Goal: Task Accomplishment & Management: Use online tool/utility

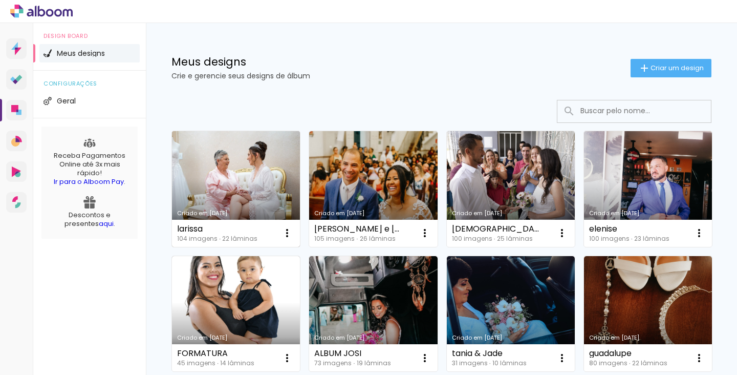
click at [220, 194] on link "Criado em [DATE]" at bounding box center [236, 189] width 128 height 116
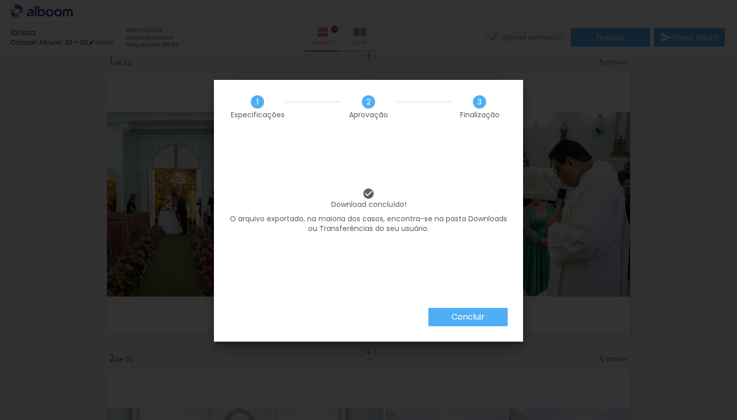
click at [440, 313] on paper-button "Concluir" at bounding box center [468, 317] width 79 height 18
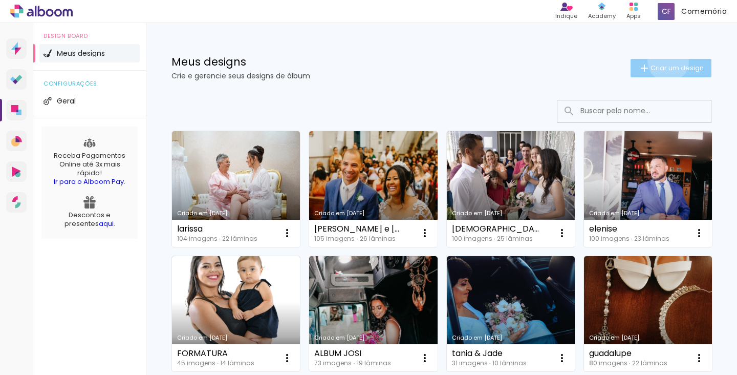
click at [667, 61] on paper-button "Criar um design" at bounding box center [671, 68] width 81 height 18
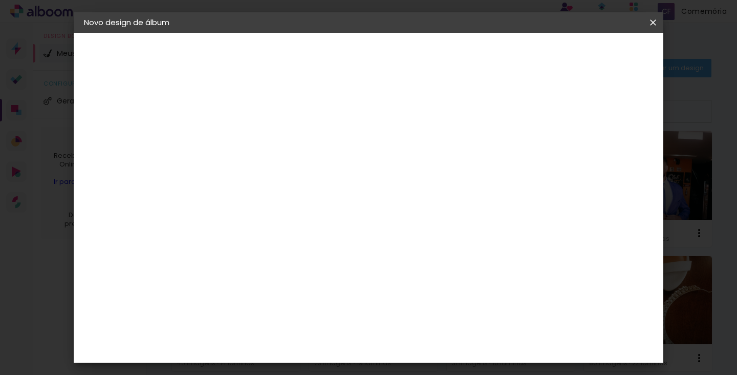
click at [251, 134] on input at bounding box center [251, 138] width 0 height 16
type input "cidineia"
click at [0, 0] on slot "Avançar" at bounding box center [0, 0] width 0 height 0
click at [271, 150] on input at bounding box center [277, 147] width 103 height 13
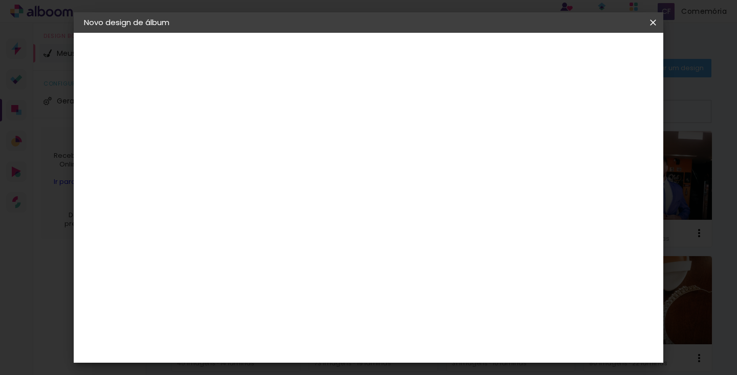
type input "ca"
type paper-input "ca"
click at [288, 229] on paper-item "Canaan Álbuns" at bounding box center [267, 228] width 91 height 27
click at [416, 59] on paper-button "Avançar" at bounding box center [391, 54] width 50 height 17
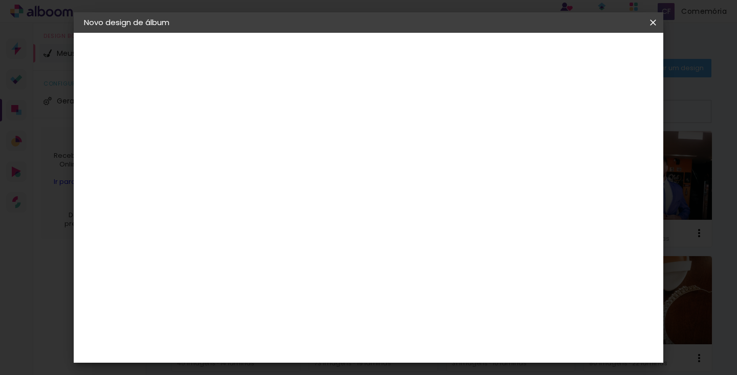
click at [418, 48] on paper-button "Avançar" at bounding box center [393, 54] width 50 height 17
click at [530, 51] on span "Iniciar design" at bounding box center [506, 54] width 47 height 7
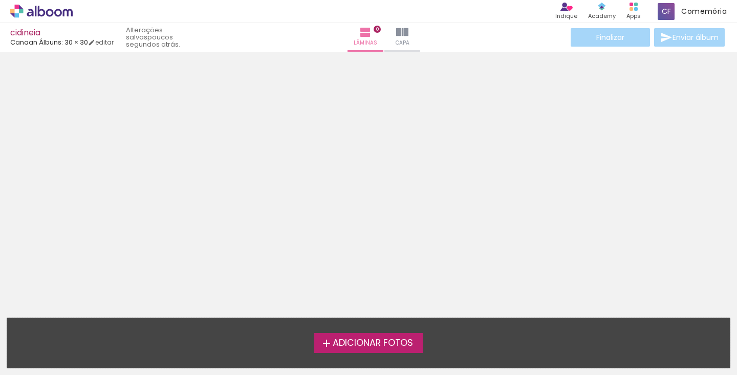
click at [344, 339] on span "Adicionar Fotos" at bounding box center [373, 343] width 80 height 9
click at [0, 0] on input "file" at bounding box center [0, 0] width 0 height 0
click at [333, 341] on span "Adicionar Fotos" at bounding box center [373, 343] width 80 height 9
click at [0, 0] on input "file" at bounding box center [0, 0] width 0 height 0
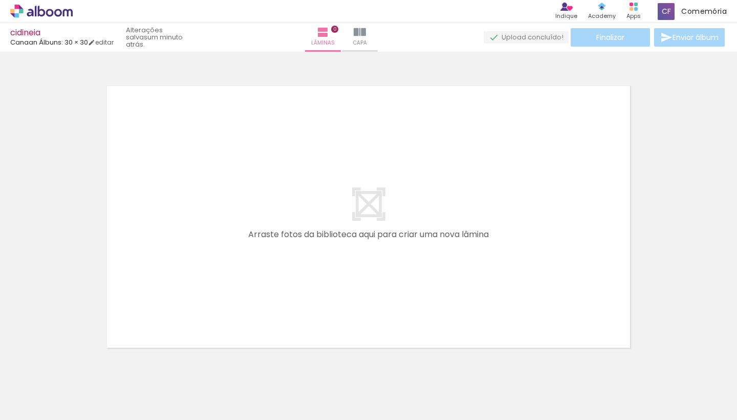
scroll to position [0, 1662]
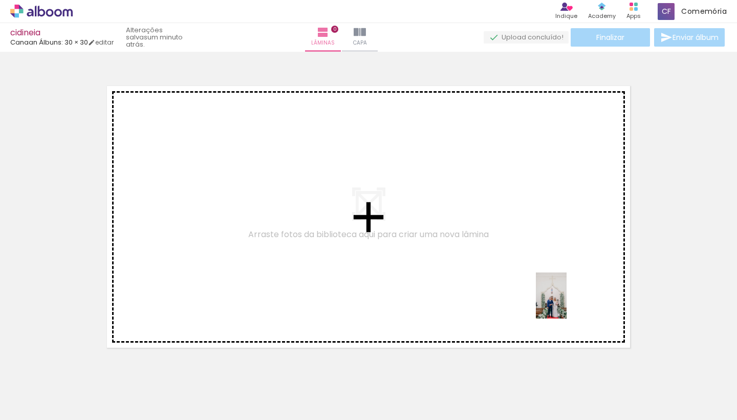
drag, startPoint x: 676, startPoint y: 386, endPoint x: 563, endPoint y: 297, distance: 143.3
click at [563, 297] on quentale-workspace at bounding box center [368, 210] width 737 height 420
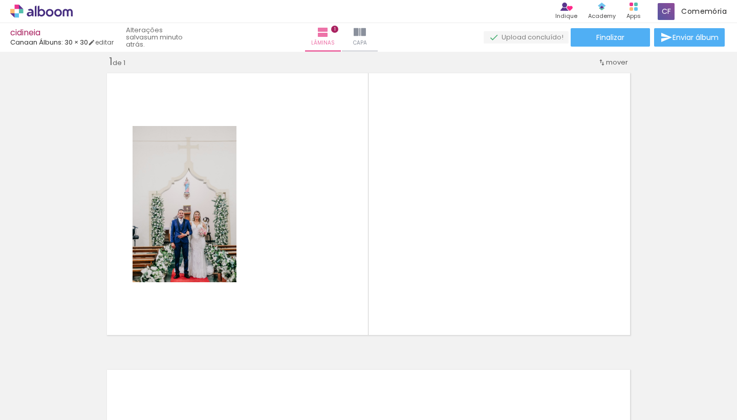
scroll to position [0, 4487]
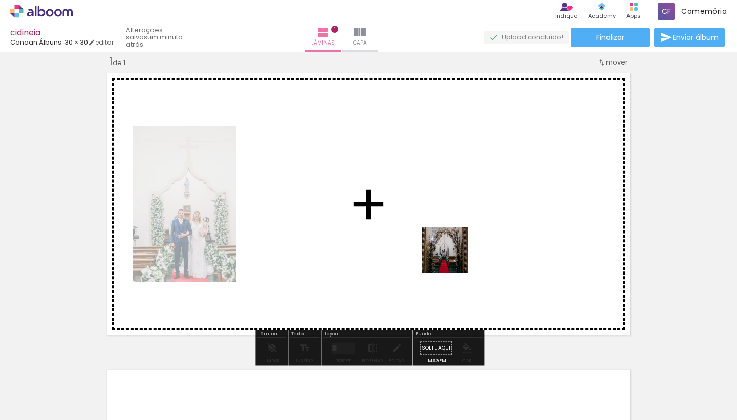
drag, startPoint x: 491, startPoint y: 387, endPoint x: 452, endPoint y: 250, distance: 142.5
click at [452, 250] on quentale-workspace at bounding box center [368, 210] width 737 height 420
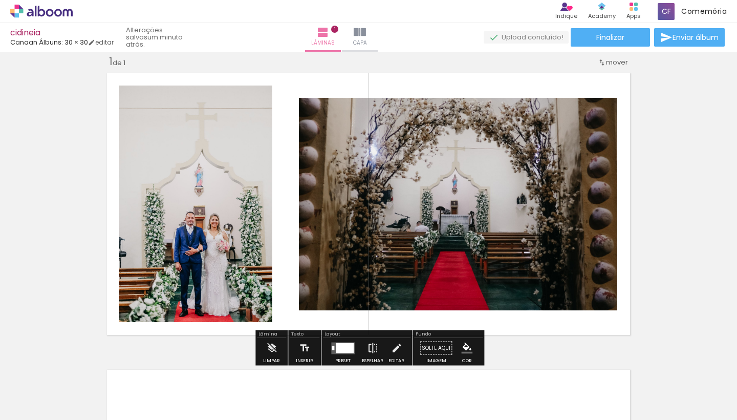
click at [373, 348] on iron-icon at bounding box center [372, 348] width 11 height 20
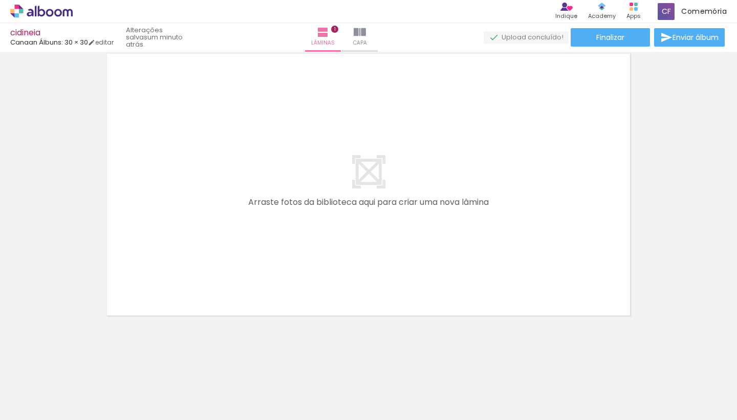
scroll to position [0, 0]
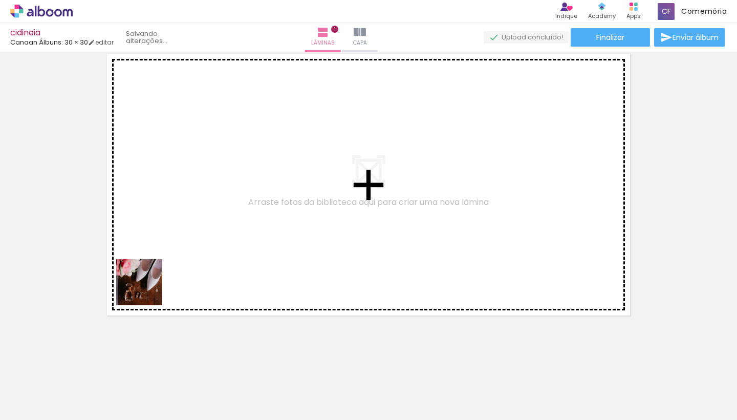
drag, startPoint x: 103, startPoint y: 385, endPoint x: 200, endPoint y: 231, distance: 181.6
click at [200, 231] on quentale-workspace at bounding box center [368, 210] width 737 height 420
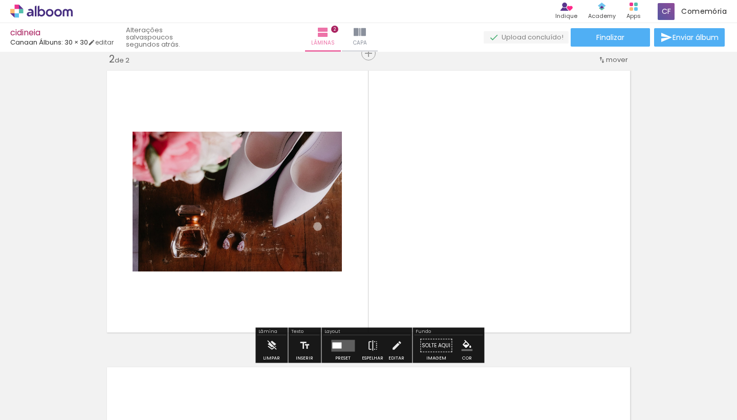
scroll to position [309, 0]
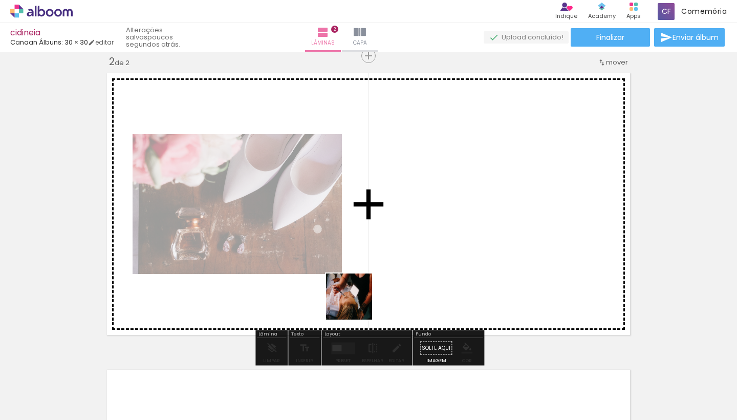
drag, startPoint x: 343, startPoint y: 387, endPoint x: 407, endPoint y: 216, distance: 183.1
click at [407, 216] on quentale-workspace at bounding box center [368, 210] width 737 height 420
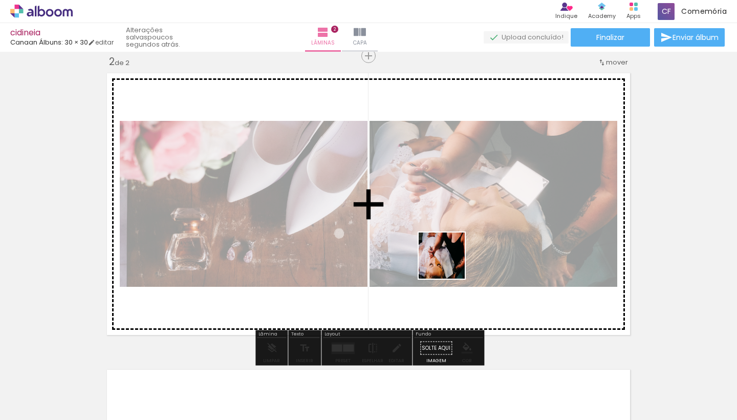
drag, startPoint x: 444, startPoint y: 394, endPoint x: 451, endPoint y: 259, distance: 135.9
click at [451, 259] on quentale-workspace at bounding box center [368, 210] width 737 height 420
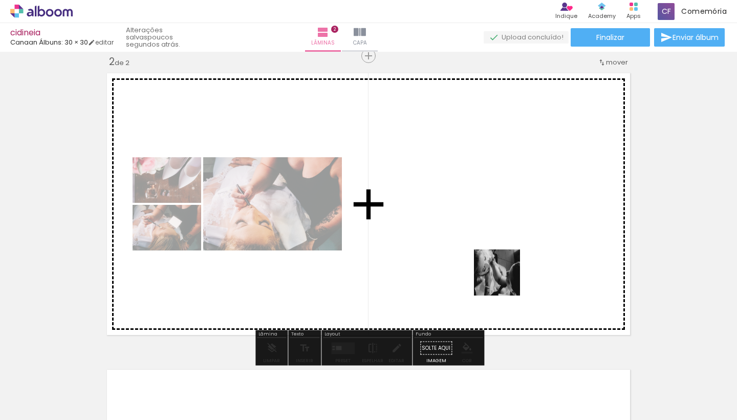
drag, startPoint x: 505, startPoint y: 391, endPoint x: 505, endPoint y: 278, distance: 113.2
click at [505, 278] on quentale-workspace at bounding box center [368, 210] width 737 height 420
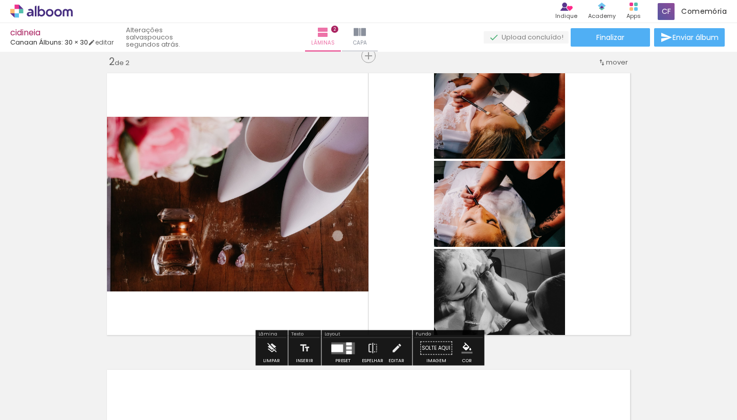
click at [340, 346] on div at bounding box center [337, 348] width 12 height 8
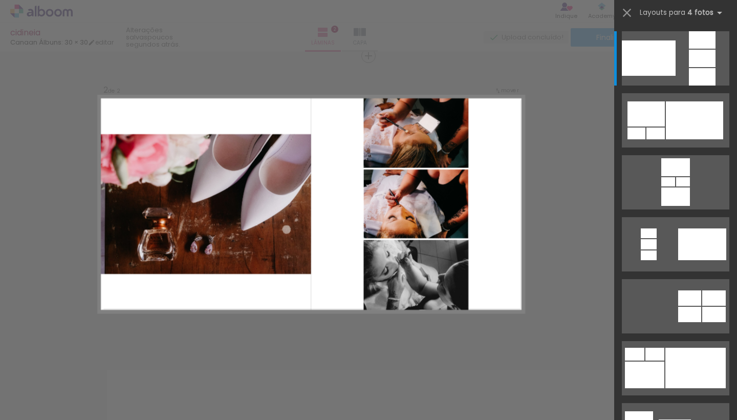
click at [530, 217] on div "Confirmar Cancelar" at bounding box center [368, 199] width 737 height 914
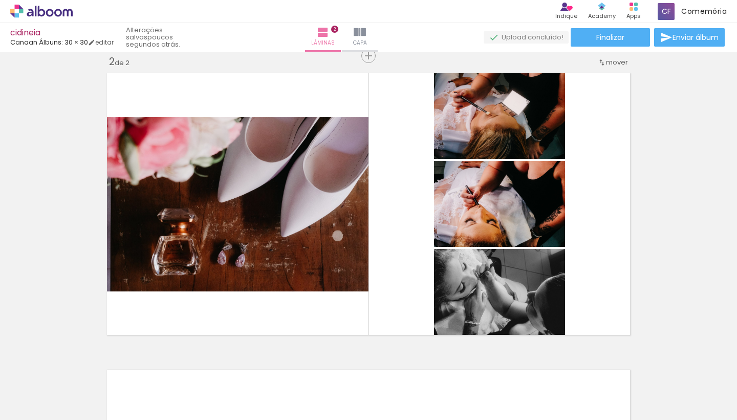
scroll to position [0, 275]
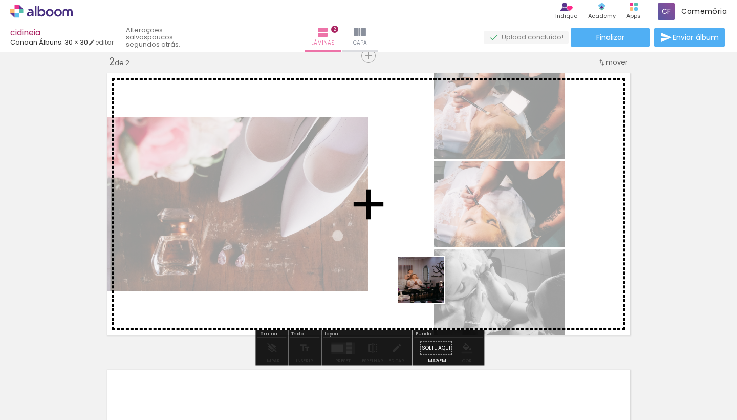
drag, startPoint x: 466, startPoint y: 384, endPoint x: 428, endPoint y: 285, distance: 106.3
click at [428, 285] on quentale-workspace at bounding box center [368, 210] width 737 height 420
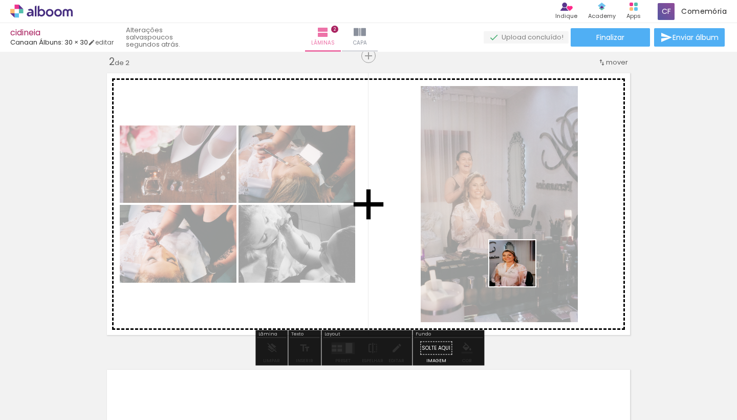
drag, startPoint x: 520, startPoint y: 391, endPoint x: 520, endPoint y: 271, distance: 119.8
click at [520, 271] on quentale-workspace at bounding box center [368, 210] width 737 height 420
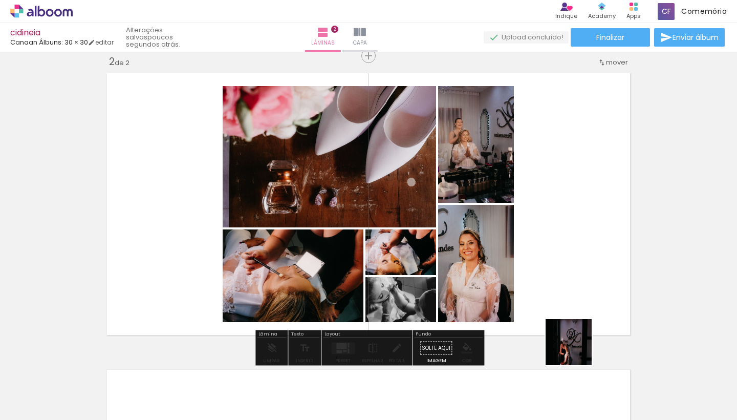
drag, startPoint x: 577, startPoint y: 396, endPoint x: 575, endPoint y: 302, distance: 94.2
click at [575, 302] on quentale-workspace at bounding box center [368, 210] width 737 height 420
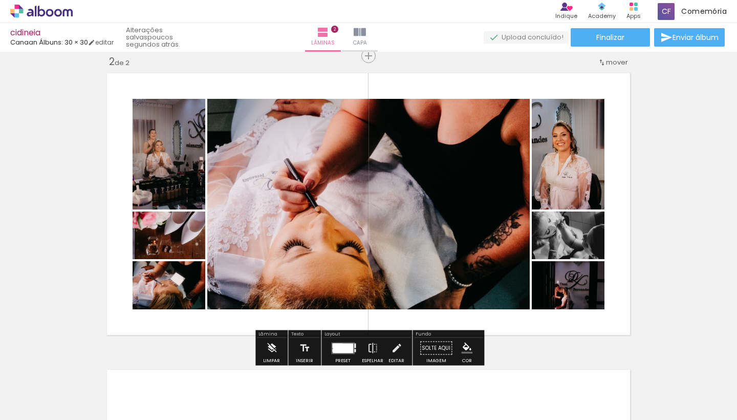
click at [340, 346] on div at bounding box center [343, 348] width 20 height 10
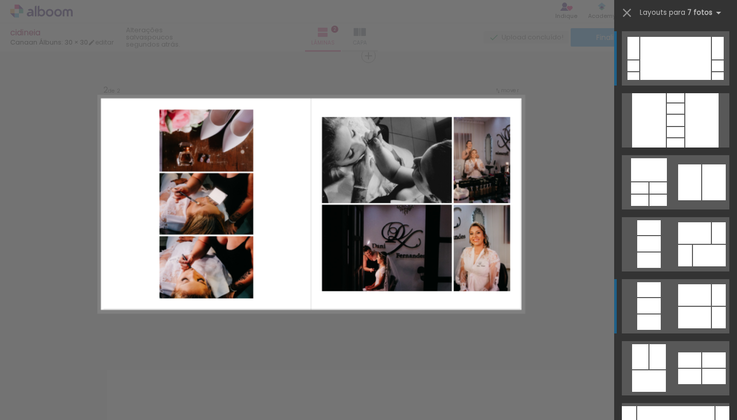
click at [648, 307] on div at bounding box center [650, 305] width 24 height 15
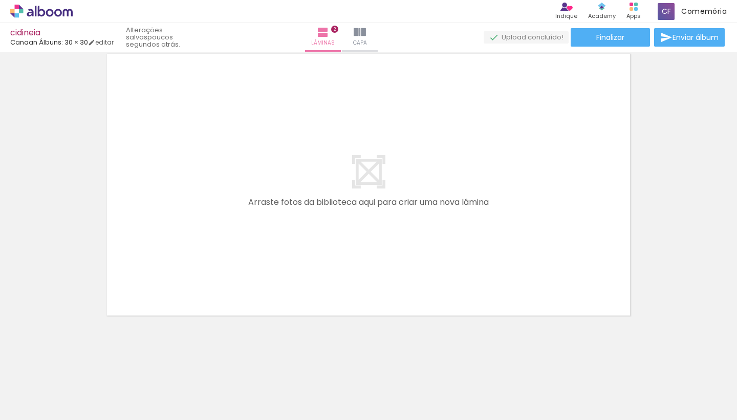
scroll to position [0, 440]
drag, startPoint x: 471, startPoint y: 391, endPoint x: 466, endPoint y: 277, distance: 113.8
click at [466, 277] on quentale-workspace at bounding box center [368, 210] width 737 height 420
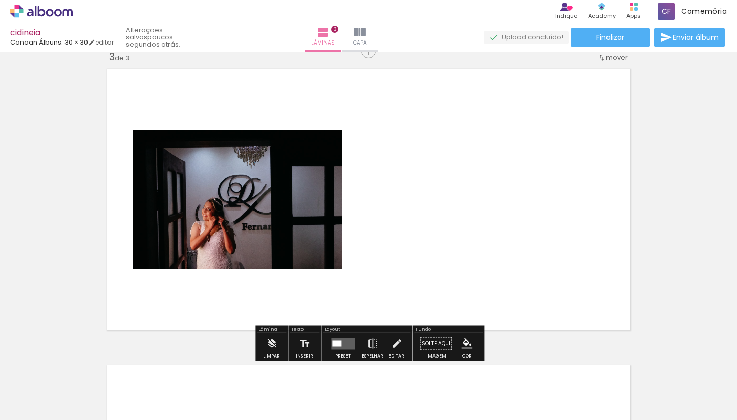
scroll to position [606, 0]
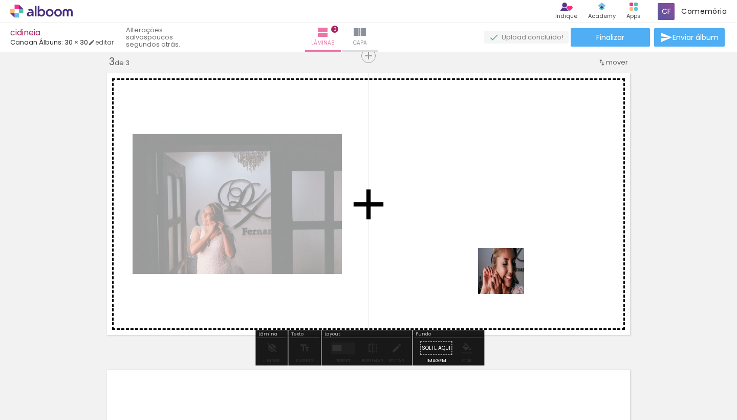
drag, startPoint x: 581, startPoint y: 388, endPoint x: 497, endPoint y: 254, distance: 158.0
click at [497, 254] on quentale-workspace at bounding box center [368, 210] width 737 height 420
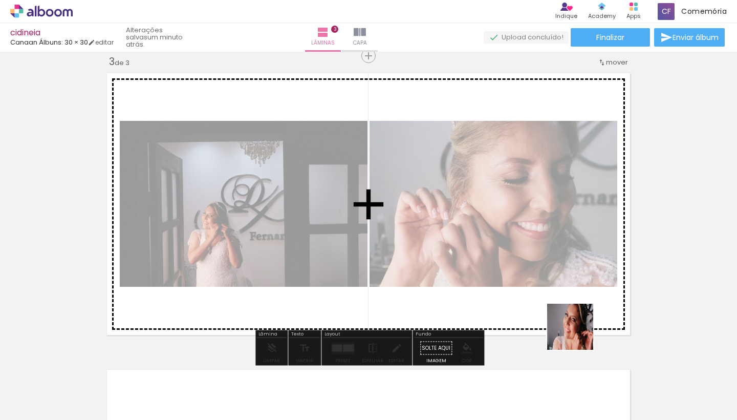
drag, startPoint x: 636, startPoint y: 389, endPoint x: 572, endPoint y: 331, distance: 86.6
click at [572, 331] on quentale-workspace at bounding box center [368, 210] width 737 height 420
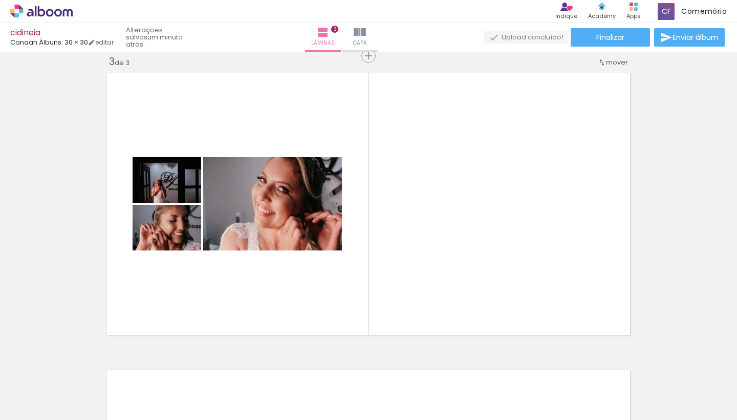
scroll to position [0, 1473]
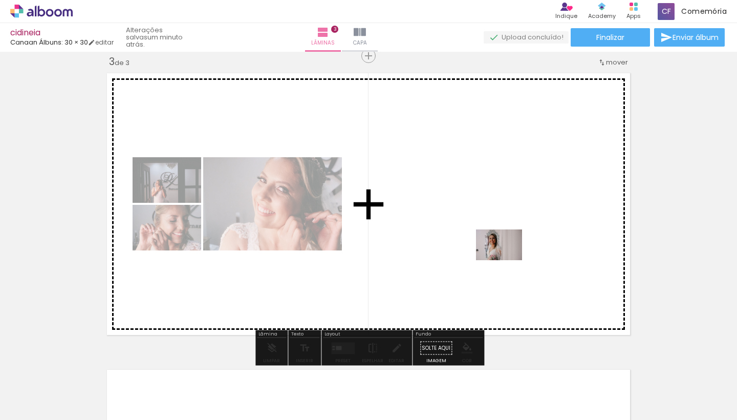
drag, startPoint x: 581, startPoint y: 388, endPoint x: 507, endPoint y: 260, distance: 147.8
click at [507, 260] on quentale-workspace at bounding box center [368, 210] width 737 height 420
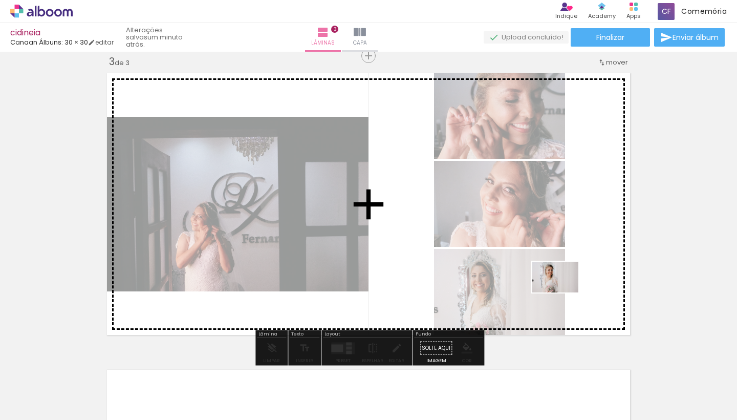
drag, startPoint x: 638, startPoint y: 389, endPoint x: 563, endPoint y: 292, distance: 121.6
click at [563, 292] on quentale-workspace at bounding box center [368, 210] width 737 height 420
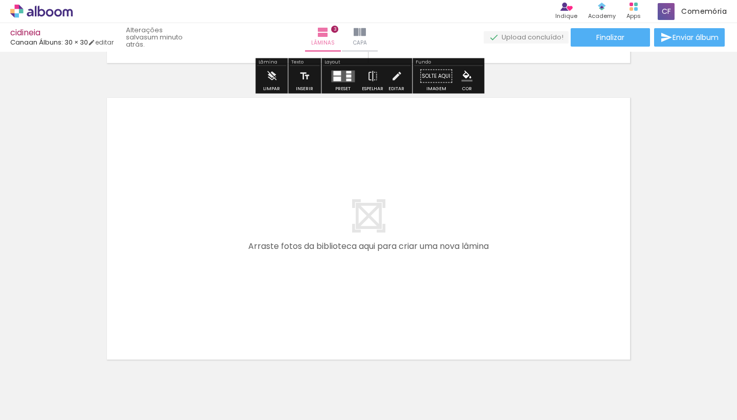
scroll to position [889, 0]
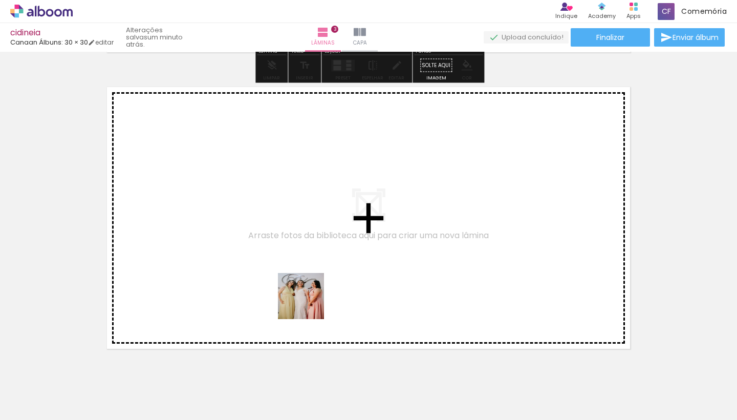
click at [304, 294] on quentale-workspace at bounding box center [368, 210] width 737 height 420
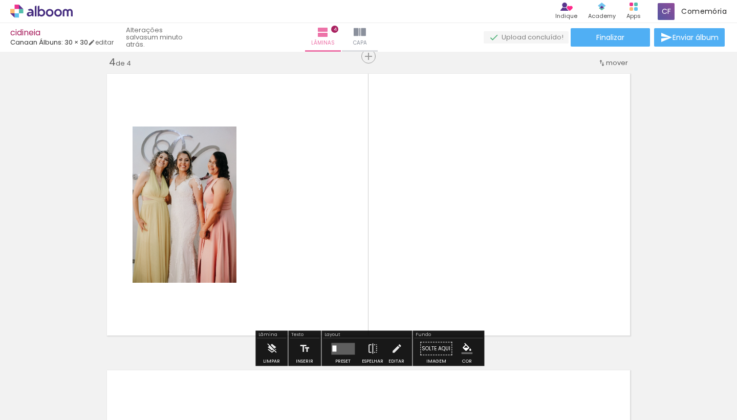
scroll to position [902, 0]
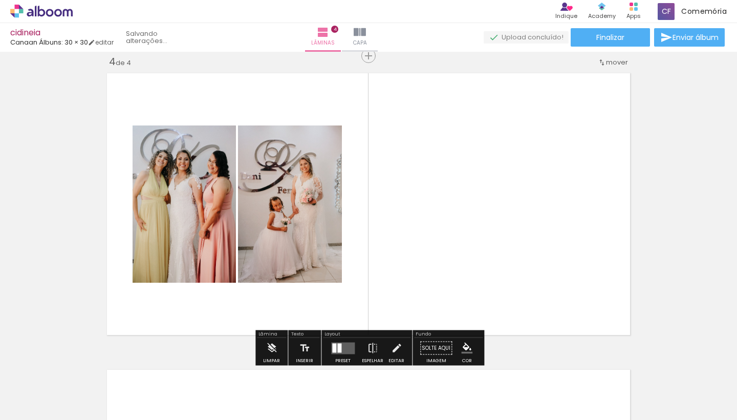
drag, startPoint x: 480, startPoint y: 390, endPoint x: 392, endPoint y: 245, distance: 170.0
click at [392, 245] on quentale-workspace at bounding box center [368, 210] width 737 height 420
click at [239, 374] on div at bounding box center [234, 385] width 34 height 51
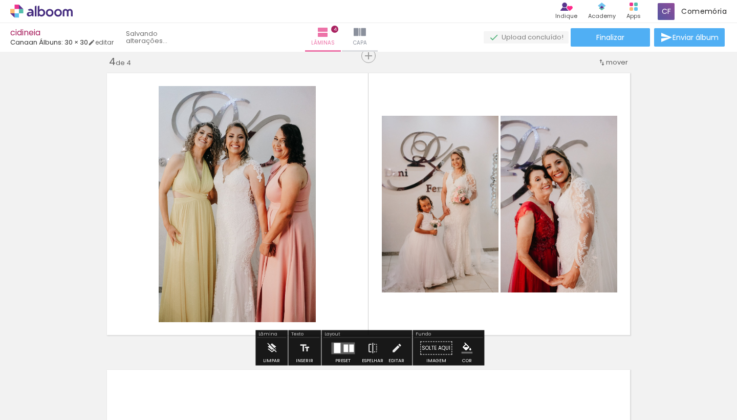
drag, startPoint x: 239, startPoint y: 404, endPoint x: 385, endPoint y: 272, distance: 196.9
click at [385, 272] on quentale-workspace at bounding box center [368, 210] width 737 height 420
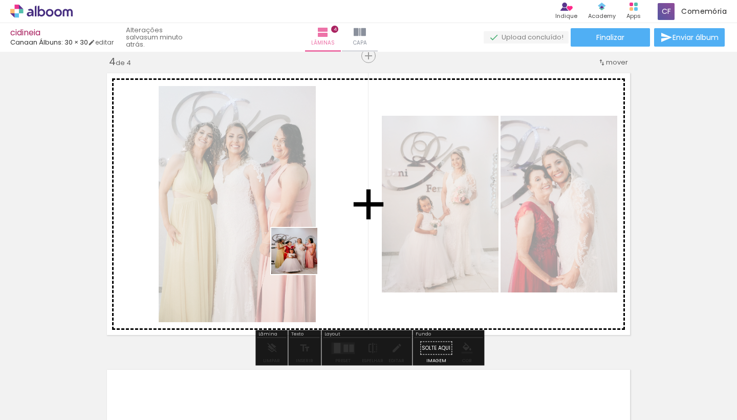
drag, startPoint x: 247, startPoint y: 392, endPoint x: 311, endPoint y: 248, distance: 158.0
click at [311, 248] on quentale-workspace at bounding box center [368, 210] width 737 height 420
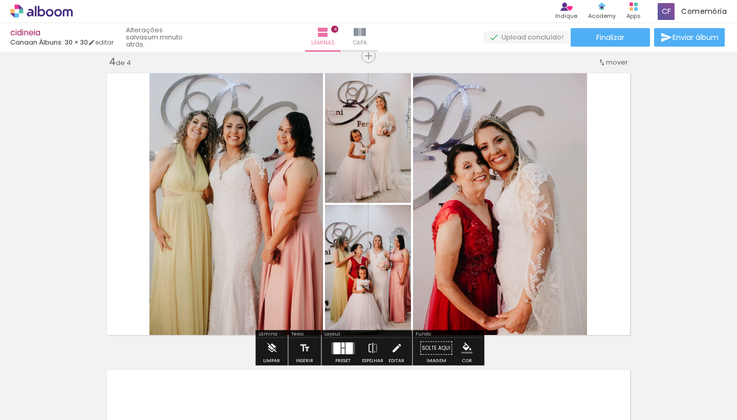
click at [331, 356] on quentale-thumb at bounding box center [306, 385] width 57 height 59
click at [336, 349] on div at bounding box center [336, 348] width 7 height 12
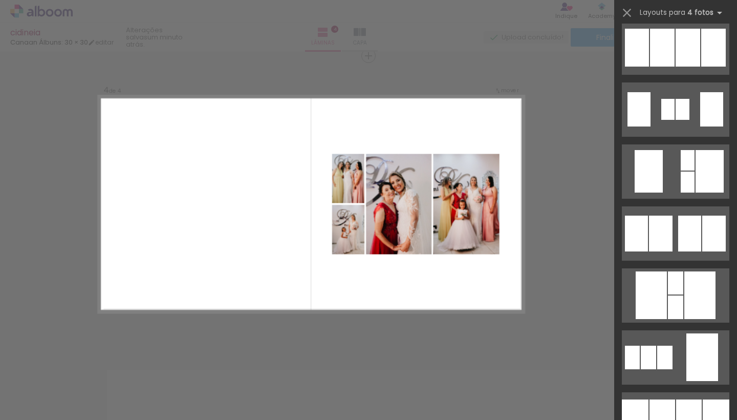
scroll to position [808, 0]
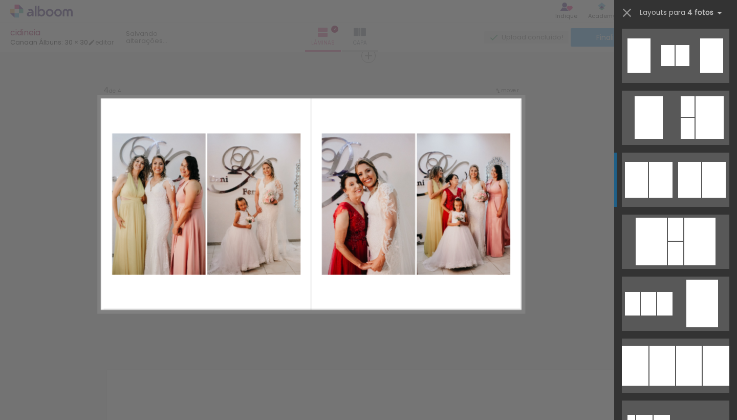
click at [670, 184] on div at bounding box center [661, 180] width 24 height 36
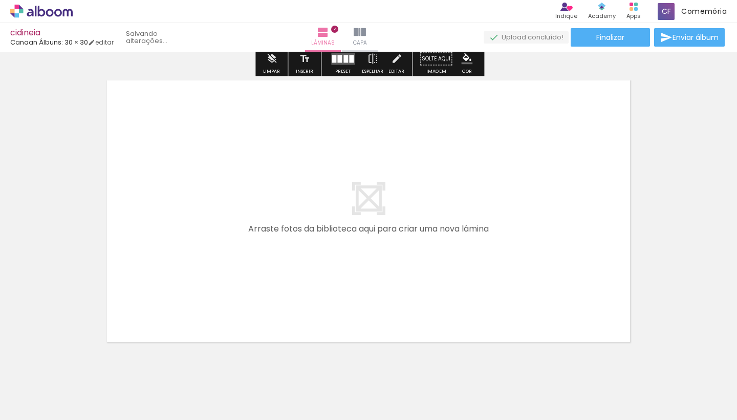
scroll to position [1218, 0]
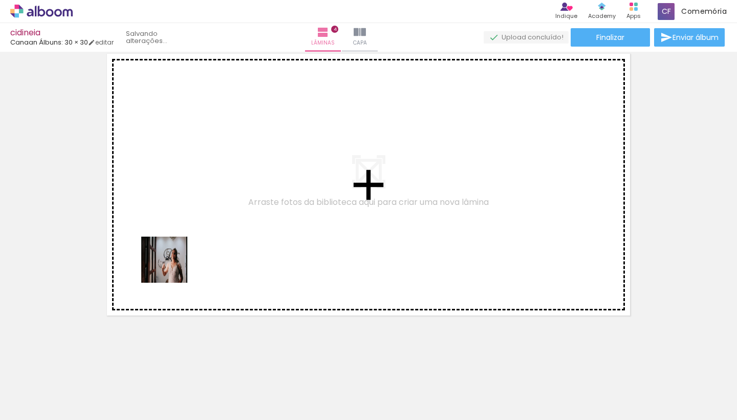
drag, startPoint x: 146, startPoint y: 381, endPoint x: 175, endPoint y: 263, distance: 120.7
click at [175, 263] on quentale-workspace at bounding box center [368, 210] width 737 height 420
